Goal: Task Accomplishment & Management: Manage account settings

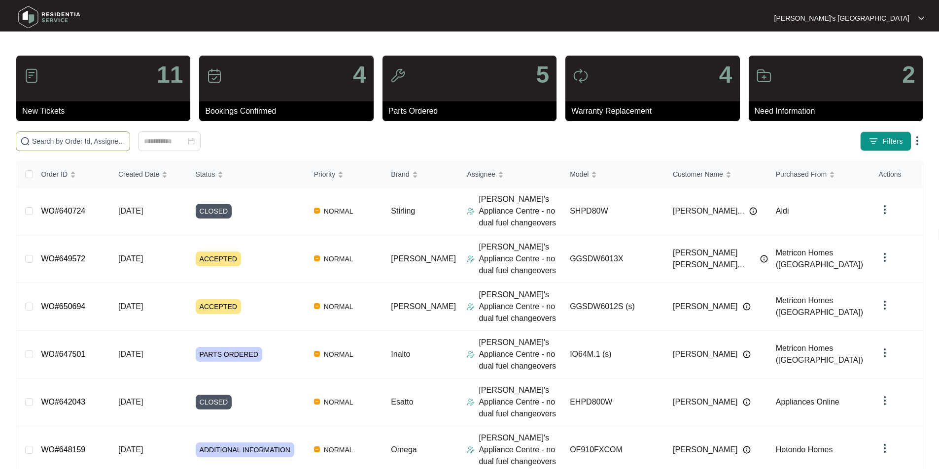
click at [112, 144] on input "text" at bounding box center [79, 141] width 94 height 11
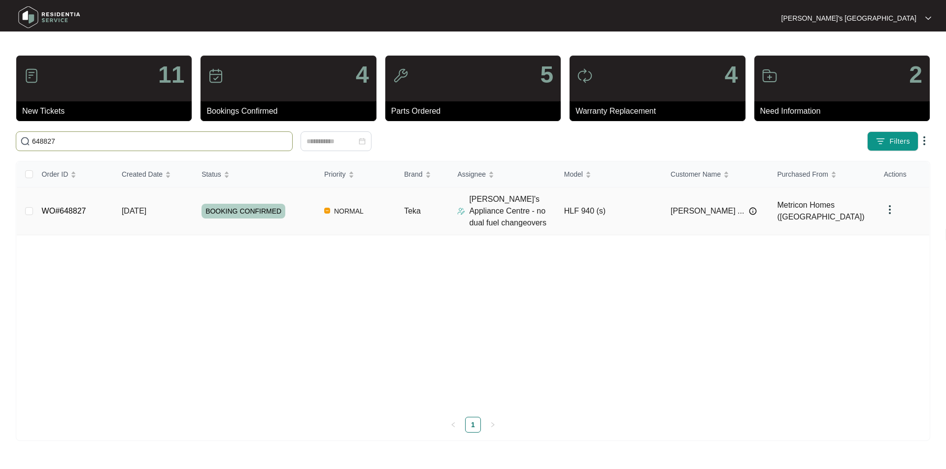
type input "648827"
click at [69, 211] on link "WO#648827" at bounding box center [64, 211] width 44 height 8
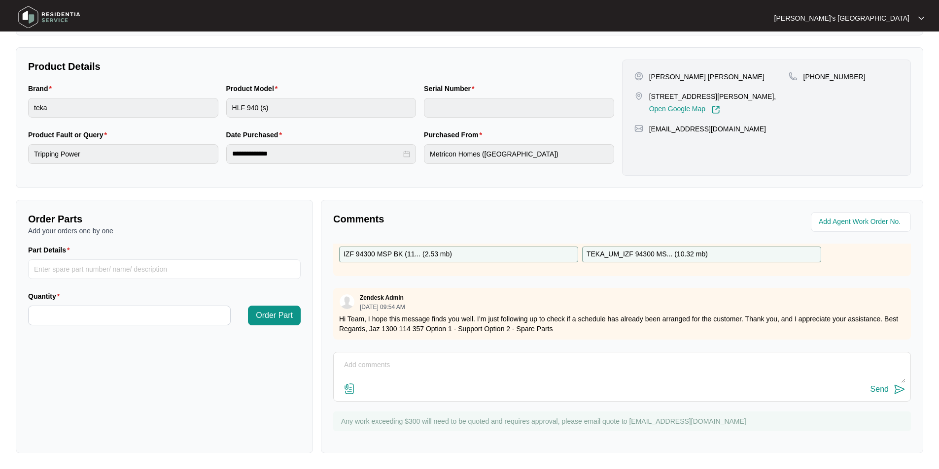
scroll to position [99, 0]
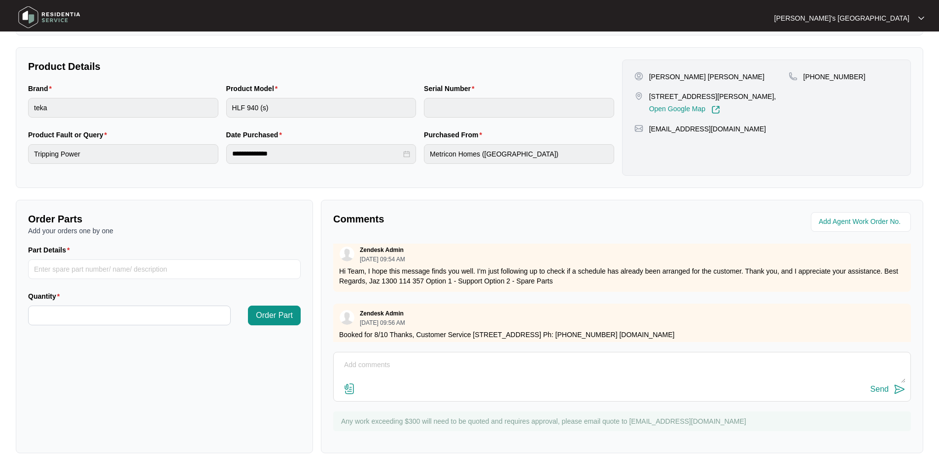
click at [347, 387] on img at bounding box center [349, 389] width 12 height 12
click at [0, 0] on input "file" at bounding box center [0, 0] width 0 height 0
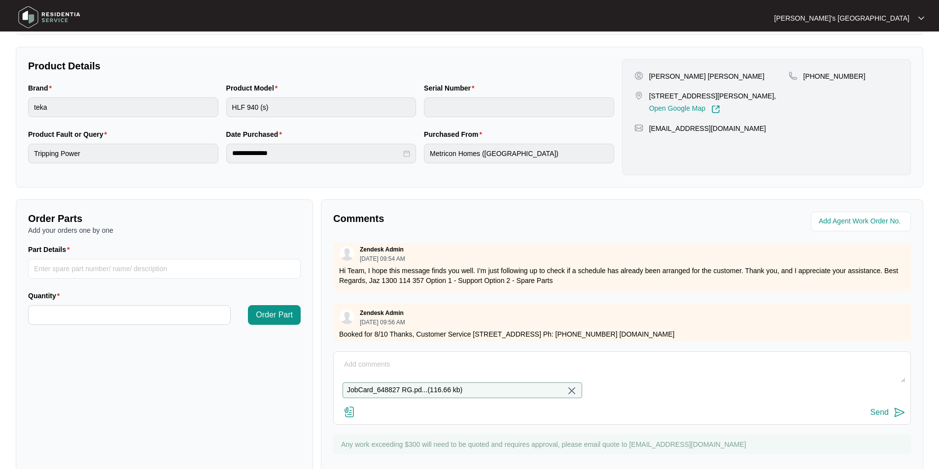
click at [404, 363] on textarea at bounding box center [621, 370] width 567 height 26
paste textarea "648827"
click at [404, 363] on textarea "648827" at bounding box center [621, 370] width 567 height 26
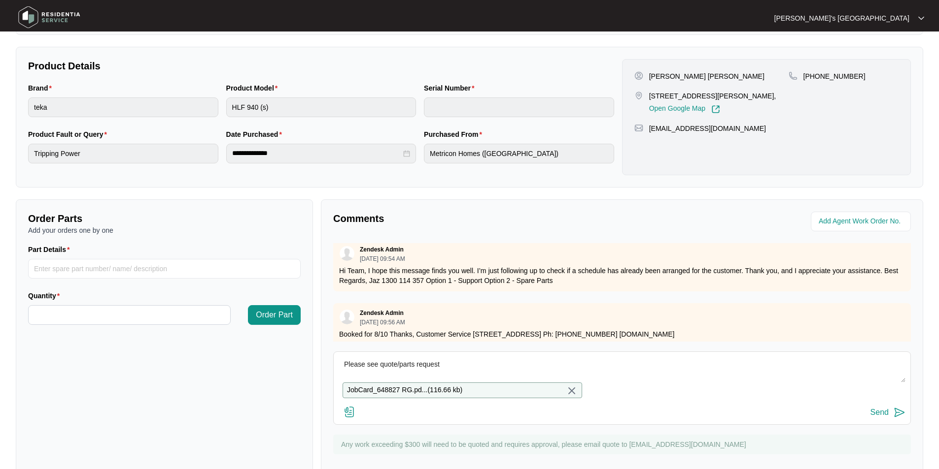
type textarea "Please see quote/parts request"
click at [880, 417] on div "Send" at bounding box center [879, 412] width 18 height 9
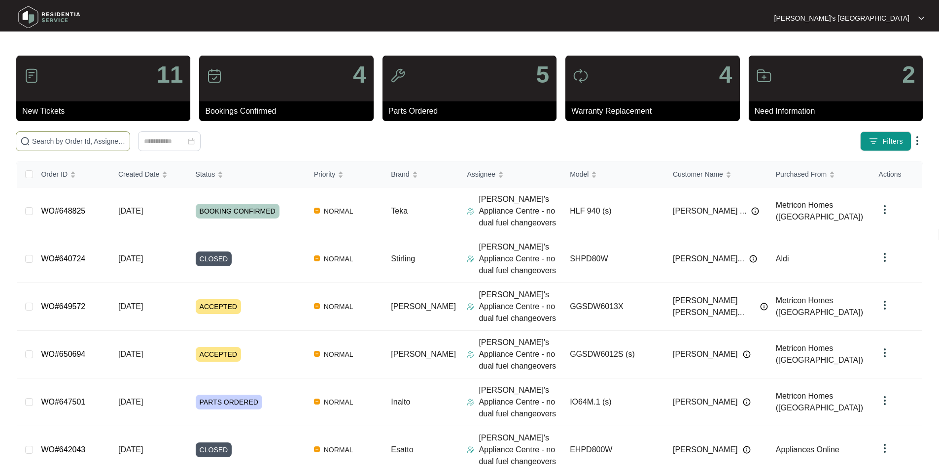
click at [97, 142] on input "text" at bounding box center [79, 141] width 94 height 11
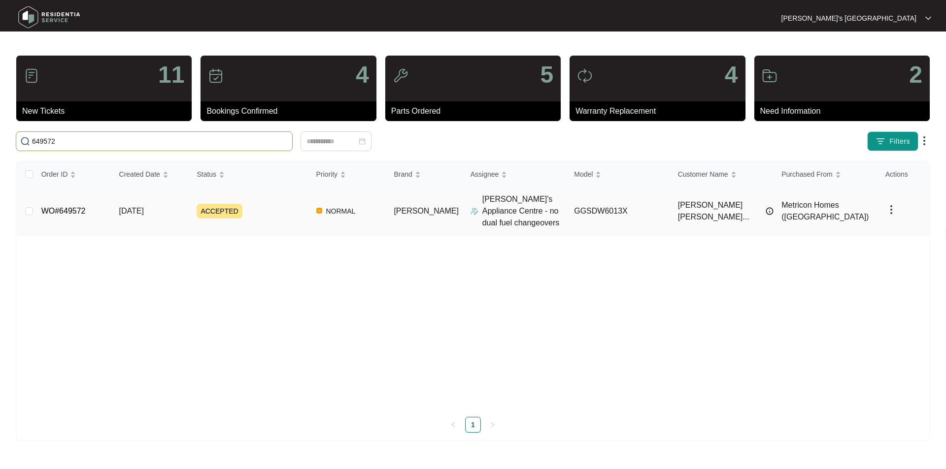
type input "649572"
click at [64, 213] on link "WO#649572" at bounding box center [63, 211] width 44 height 8
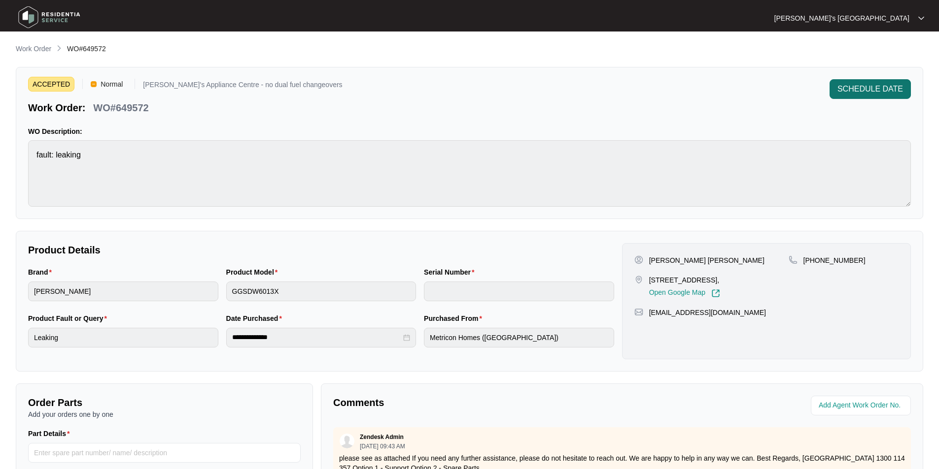
click at [841, 95] on button "SCHEDULE DATE" at bounding box center [869, 89] width 81 height 20
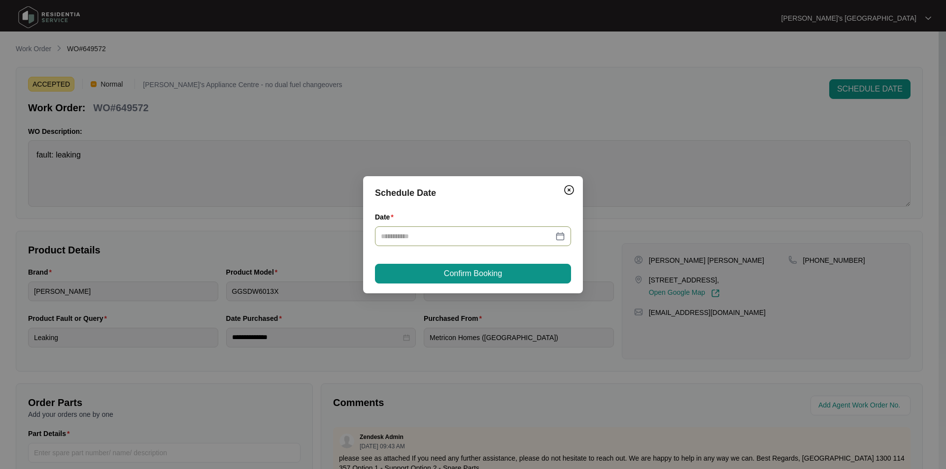
click at [558, 239] on div at bounding box center [473, 236] width 184 height 11
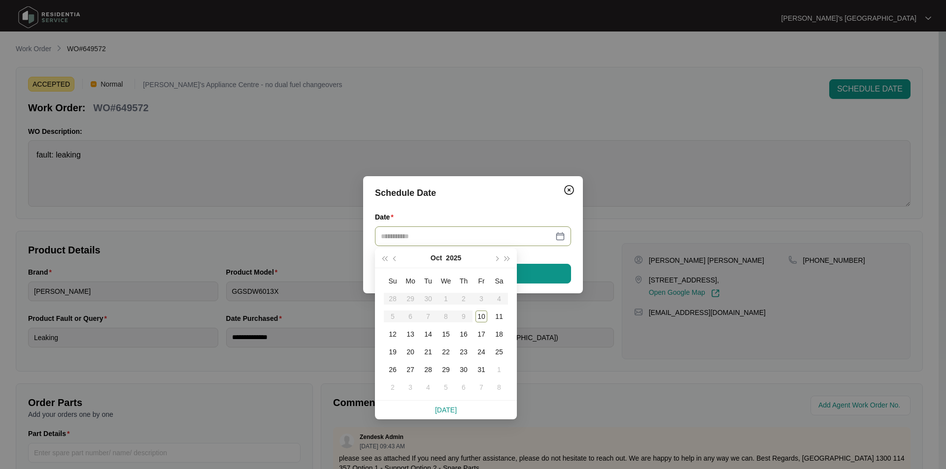
click at [560, 235] on div at bounding box center [473, 236] width 184 height 11
type input "**********"
click at [481, 317] on div "10" at bounding box center [481, 317] width 12 height 12
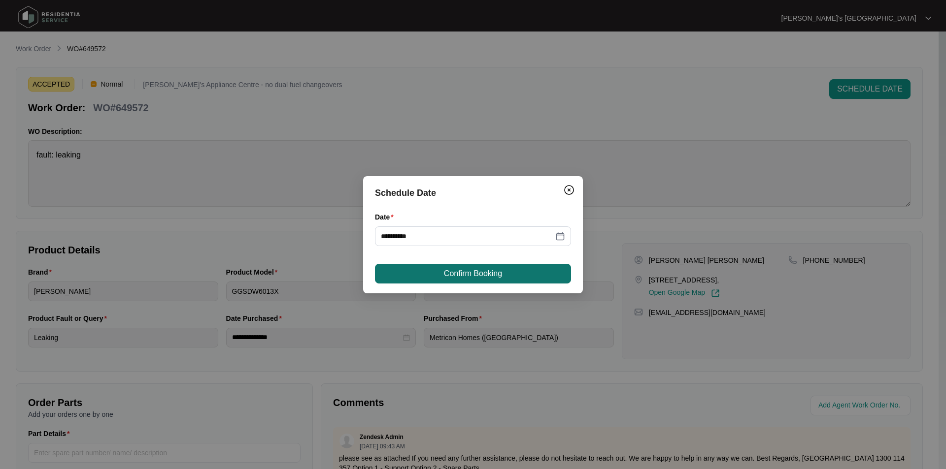
click at [484, 273] on span "Confirm Booking" at bounding box center [473, 274] width 58 height 12
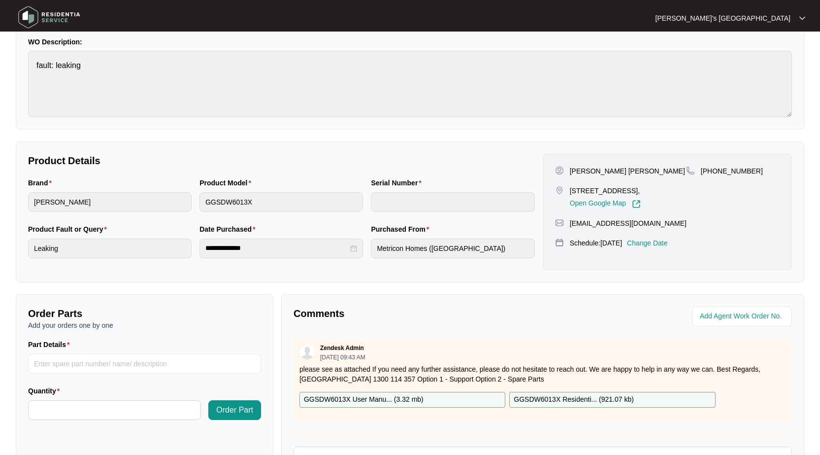
scroll to position [197, 0]
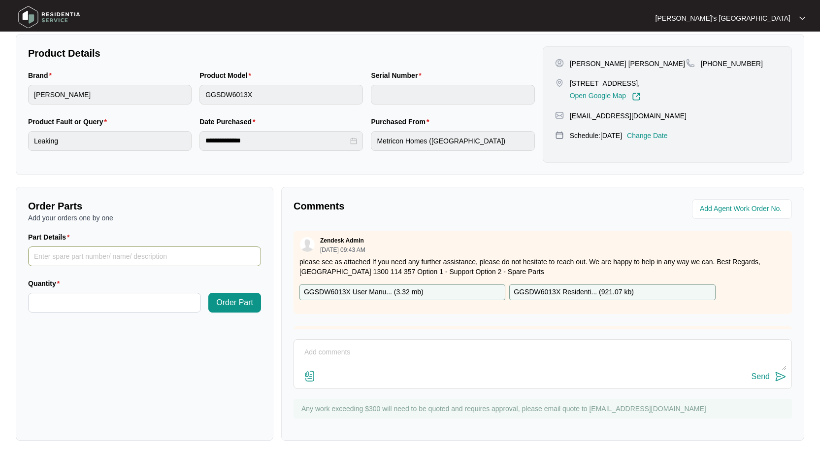
click at [103, 259] on input "Part Details" at bounding box center [144, 256] width 233 height 20
paste input "SP19530"
type input "SP19530 pump"
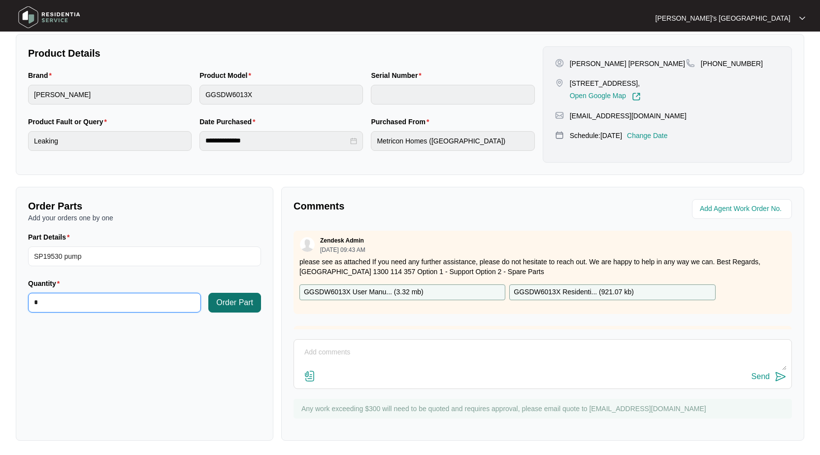
type input "*"
click at [227, 309] on button "Order Part" at bounding box center [234, 303] width 53 height 20
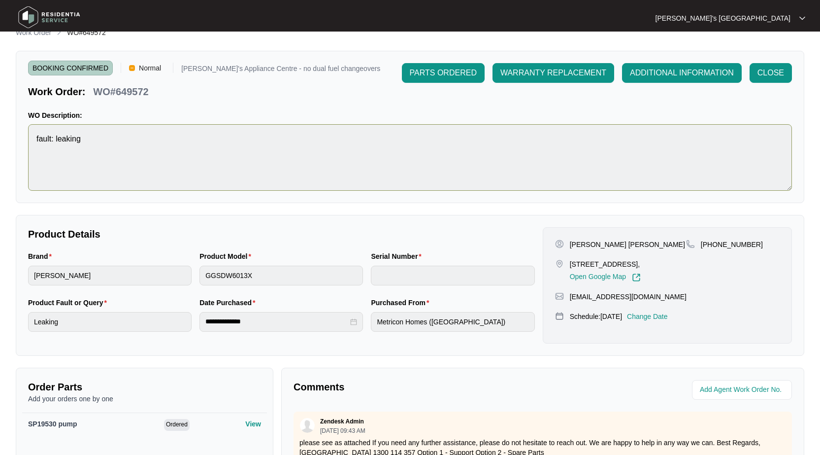
scroll to position [0, 0]
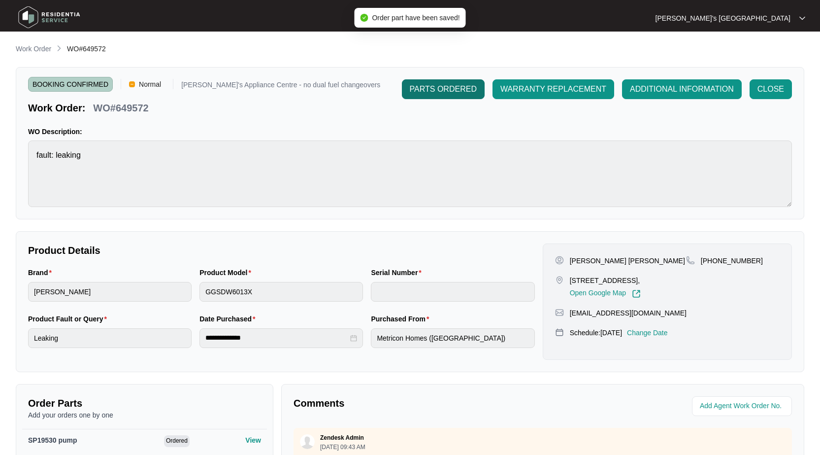
click at [445, 83] on span "PARTS ORDERED" at bounding box center [443, 89] width 67 height 12
